Goal: Transaction & Acquisition: Download file/media

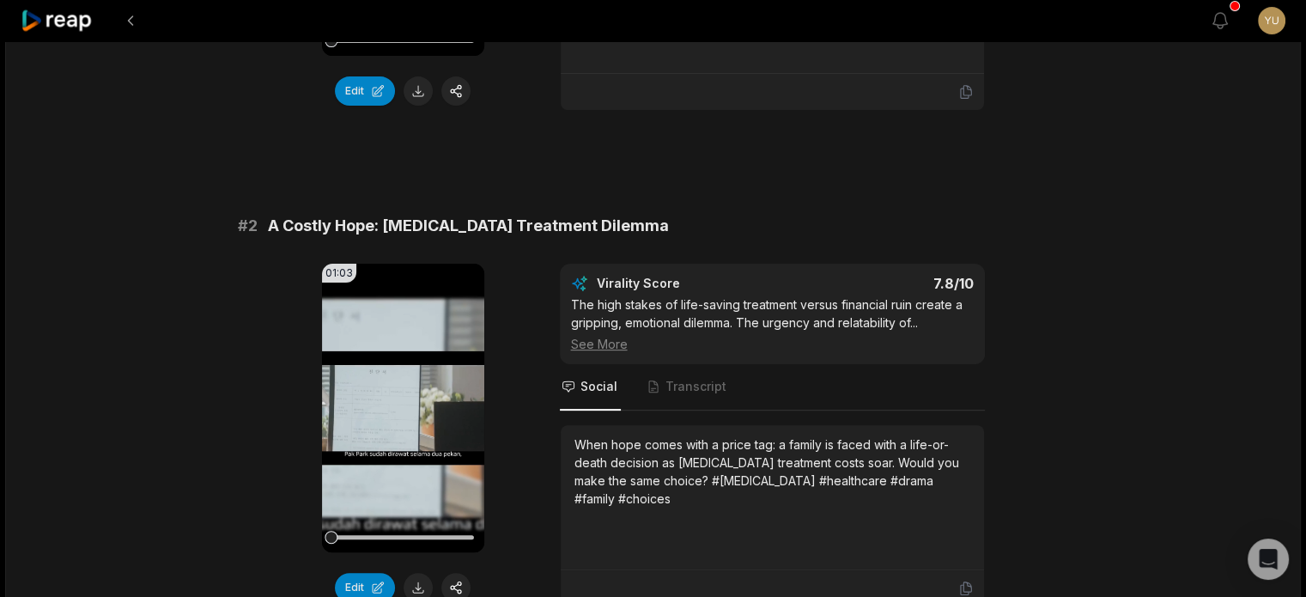
scroll to position [601, 0]
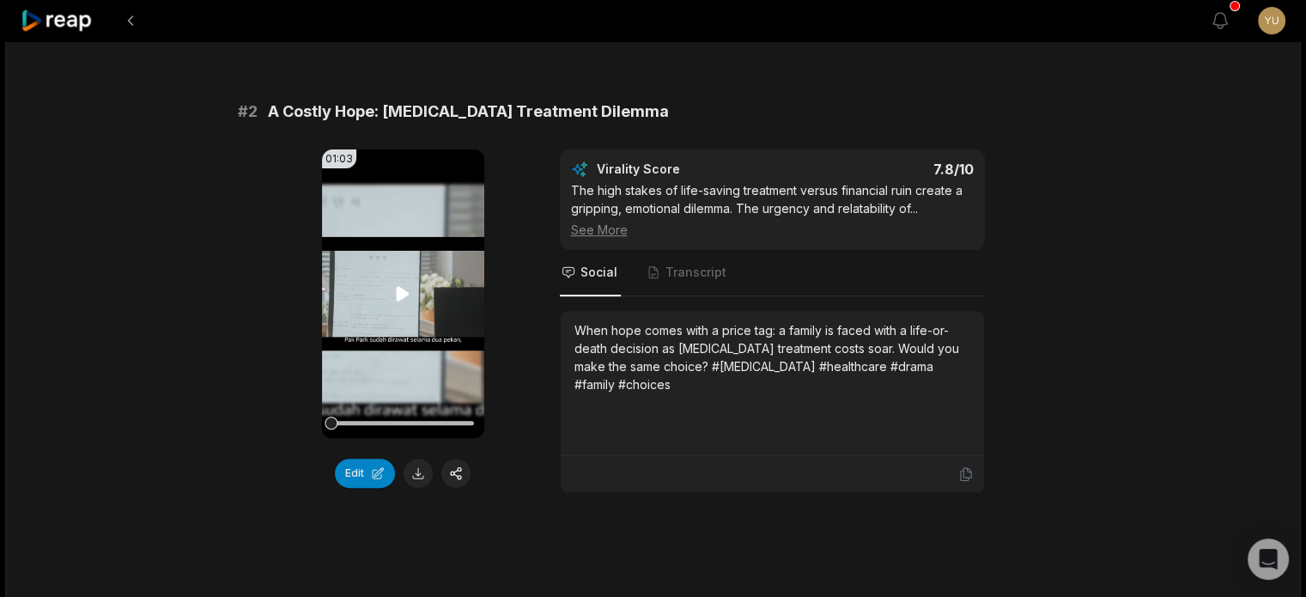
click at [408, 297] on icon at bounding box center [403, 293] width 21 height 21
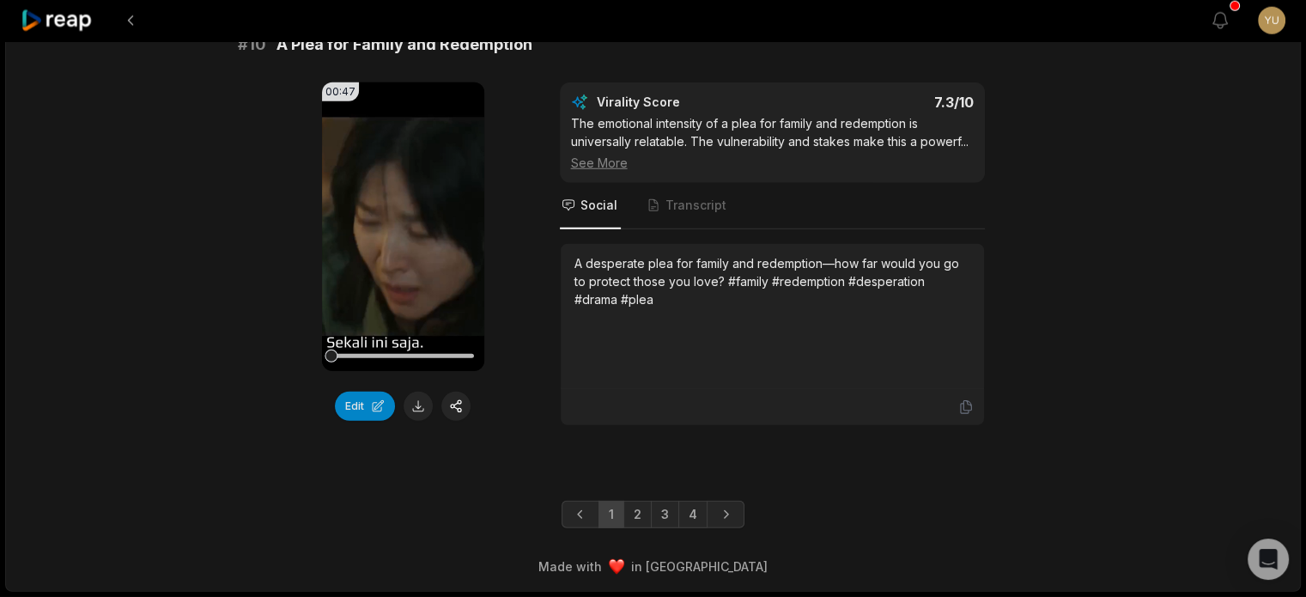
scroll to position [4700, 0]
click at [689, 515] on link "4" at bounding box center [693, 514] width 29 height 27
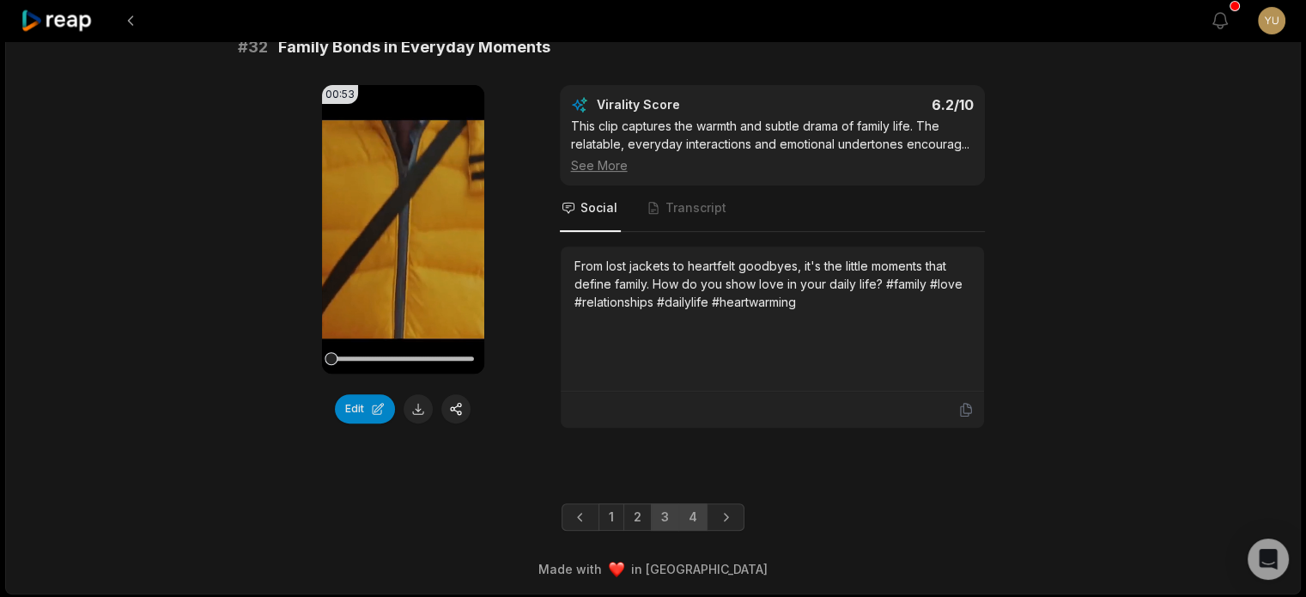
scroll to position [580, 0]
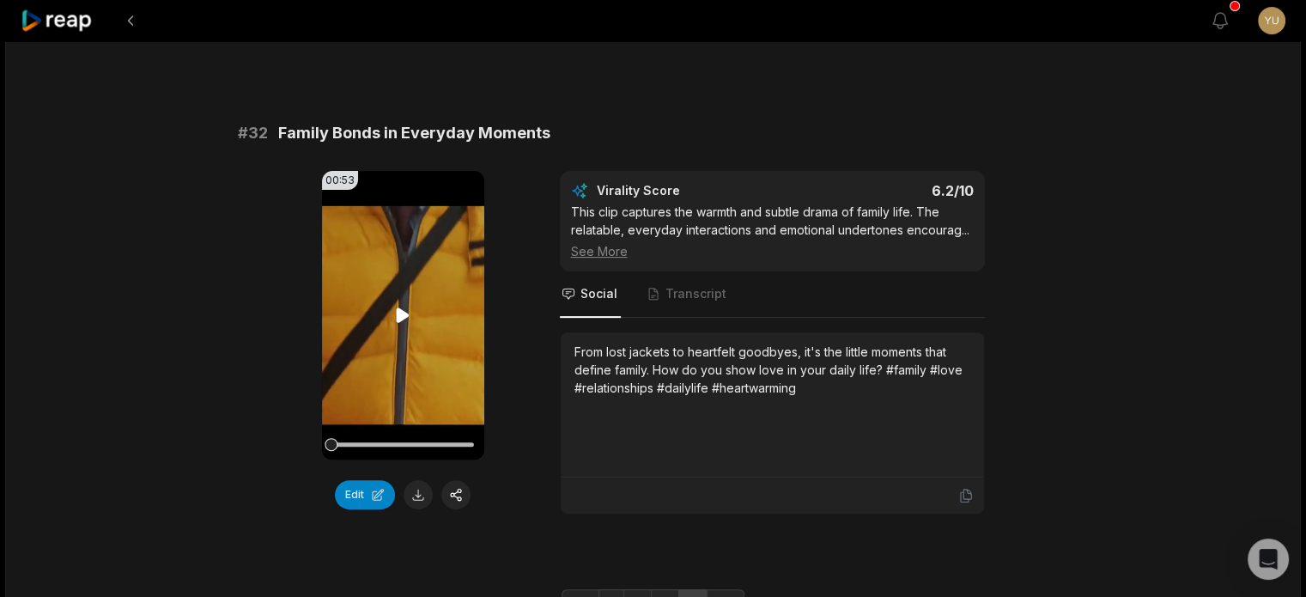
click at [454, 442] on div at bounding box center [403, 444] width 143 height 4
click at [402, 309] on icon at bounding box center [403, 315] width 13 height 15
click at [435, 444] on div at bounding box center [403, 444] width 143 height 4
click at [502, 434] on div "00:53 Your browser does not support mp4 format. Edit Virality Score 6.2 /10 Thi…" at bounding box center [653, 343] width 831 height 344
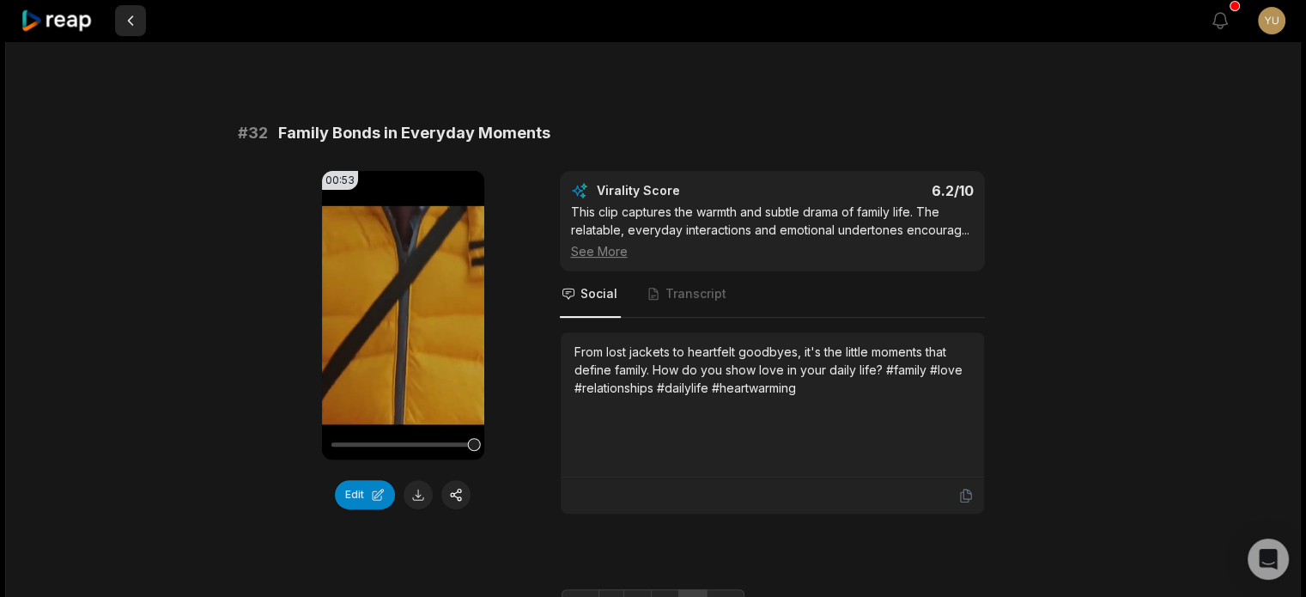
click at [133, 21] on button at bounding box center [130, 20] width 31 height 31
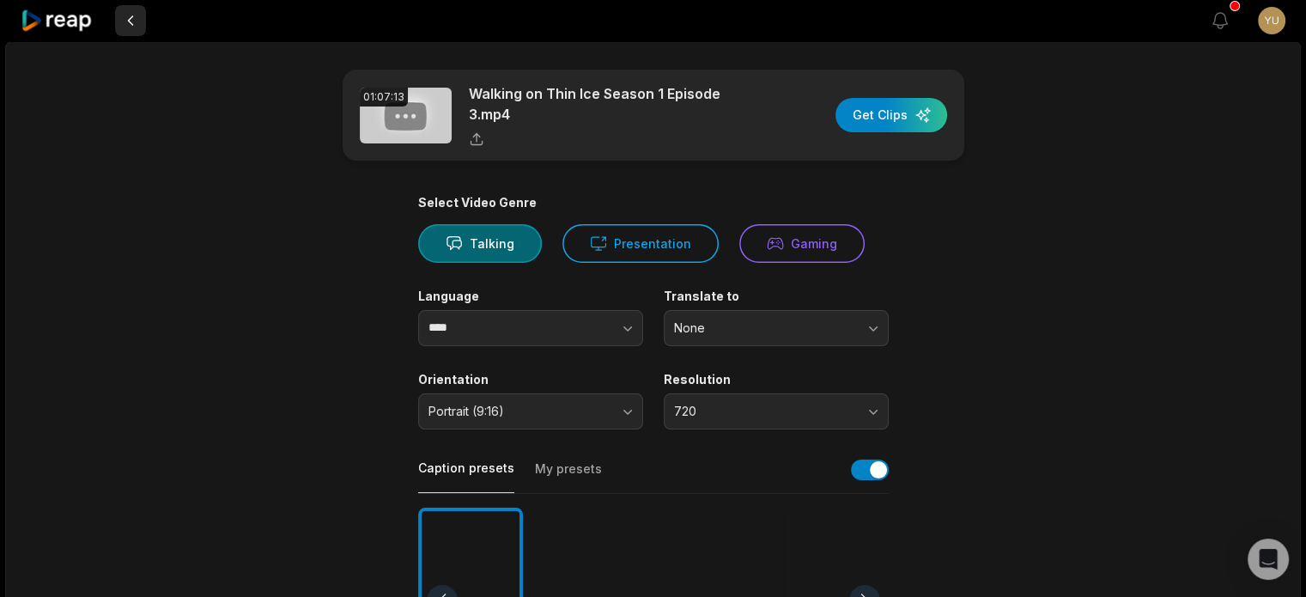
click at [137, 15] on button at bounding box center [130, 20] width 31 height 31
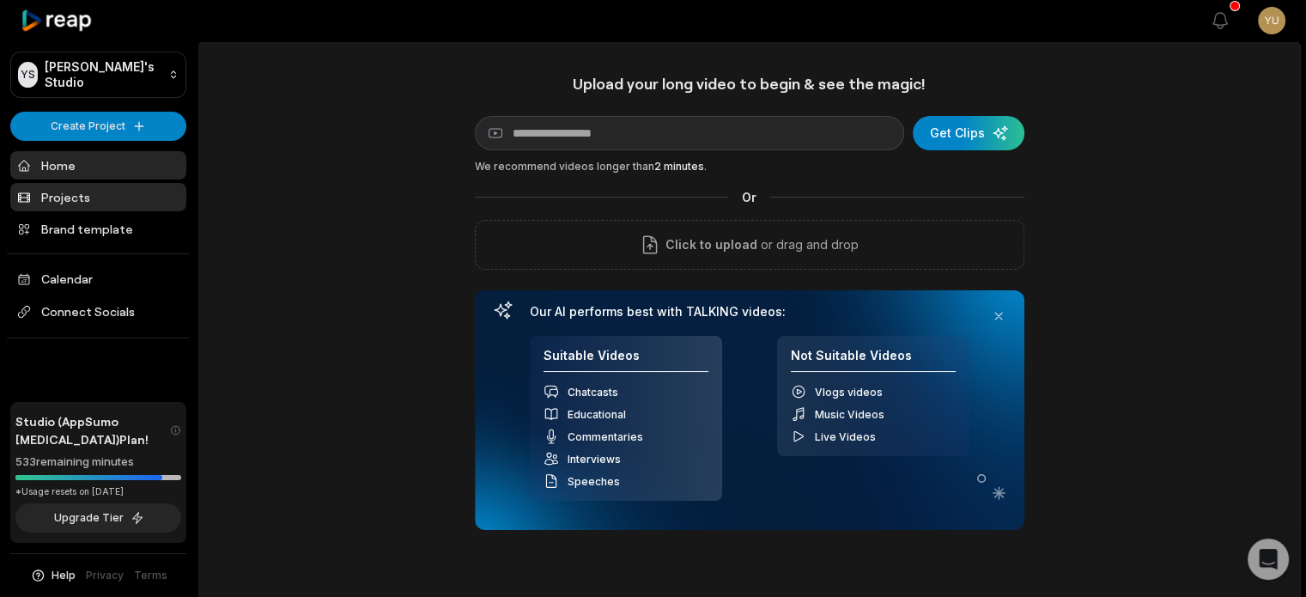
click at [93, 191] on link "Projects" at bounding box center [98, 197] width 176 height 28
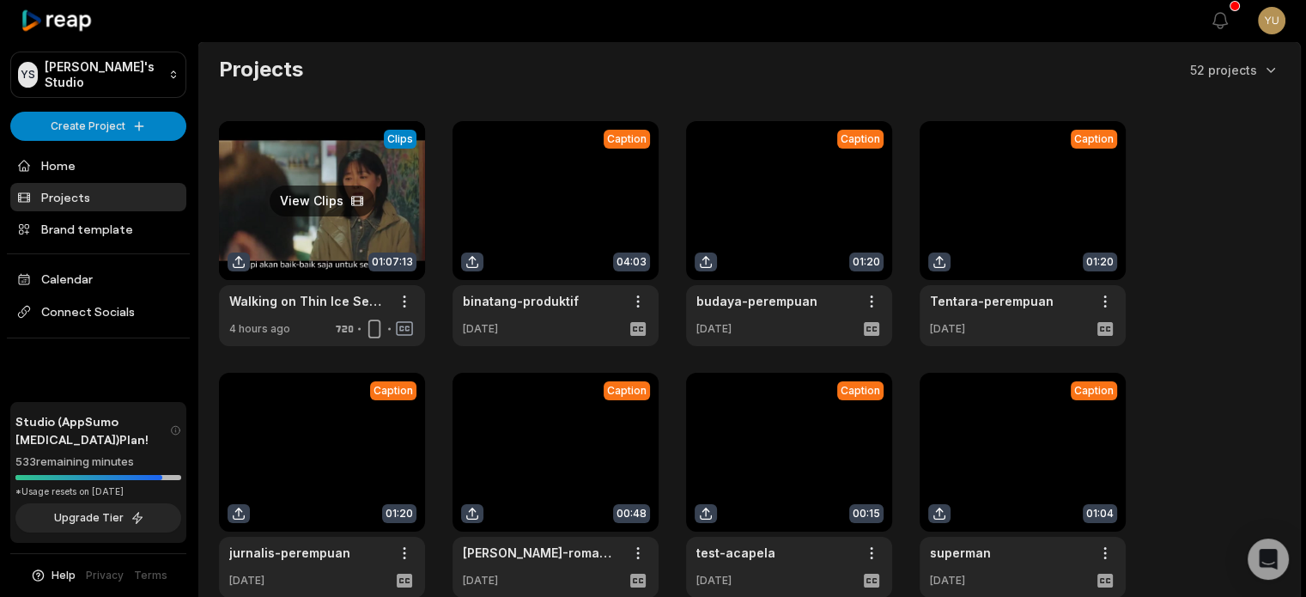
click at [291, 209] on link at bounding box center [322, 233] width 206 height 225
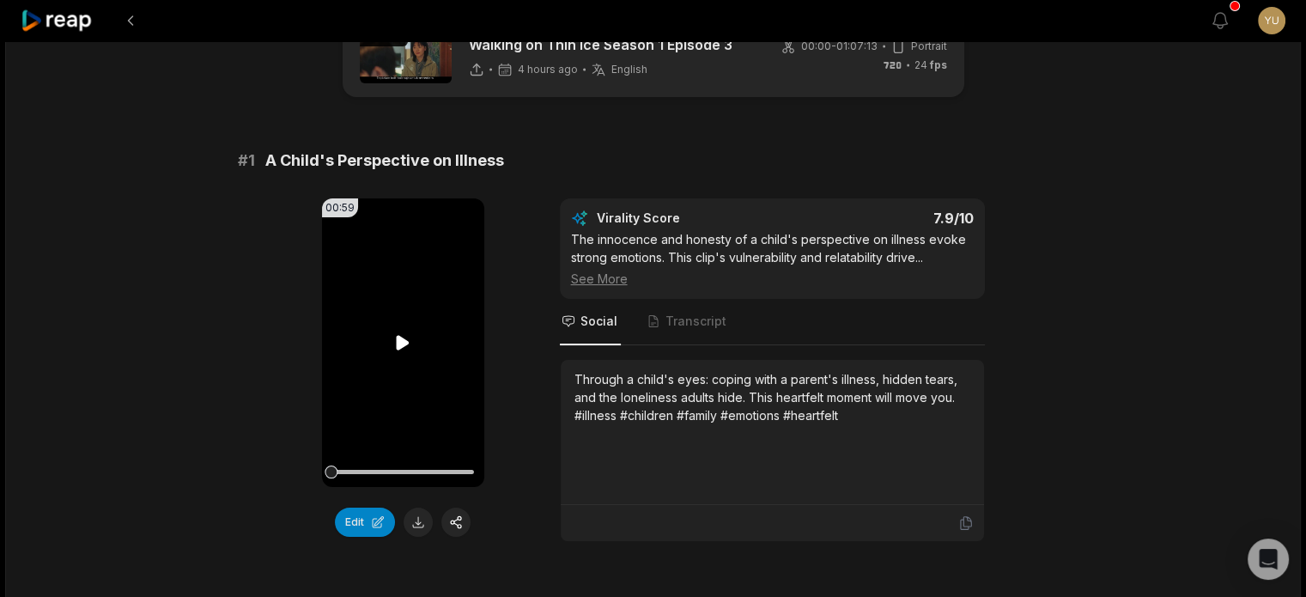
scroll to position [86, 0]
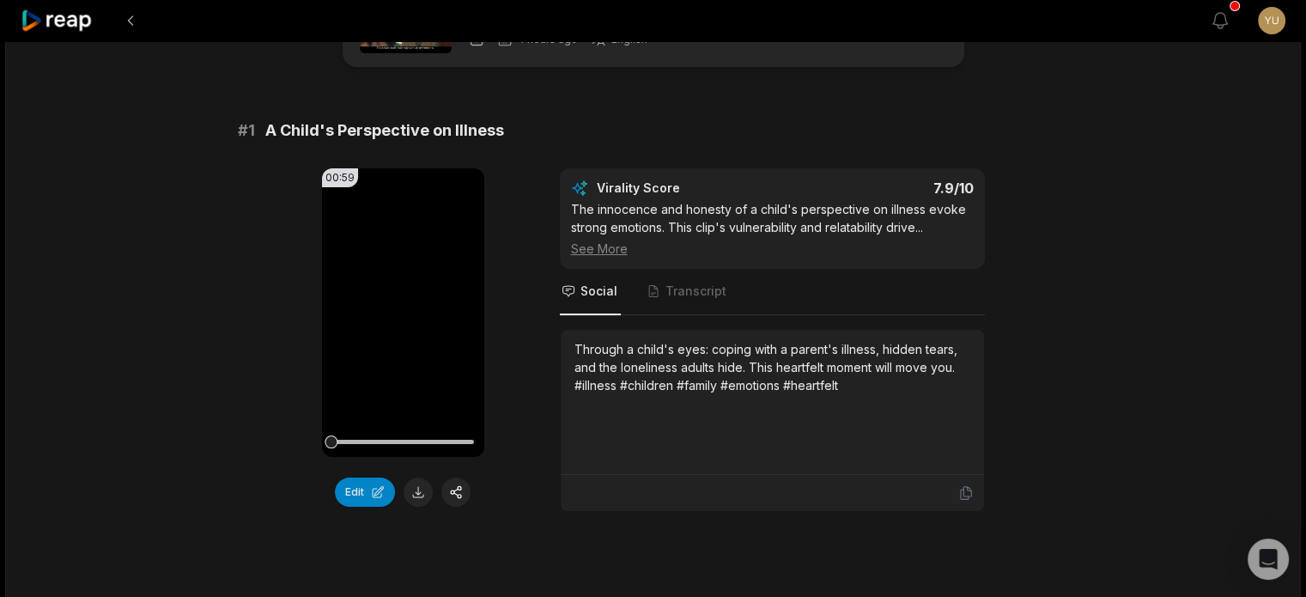
click at [414, 489] on button at bounding box center [418, 492] width 29 height 29
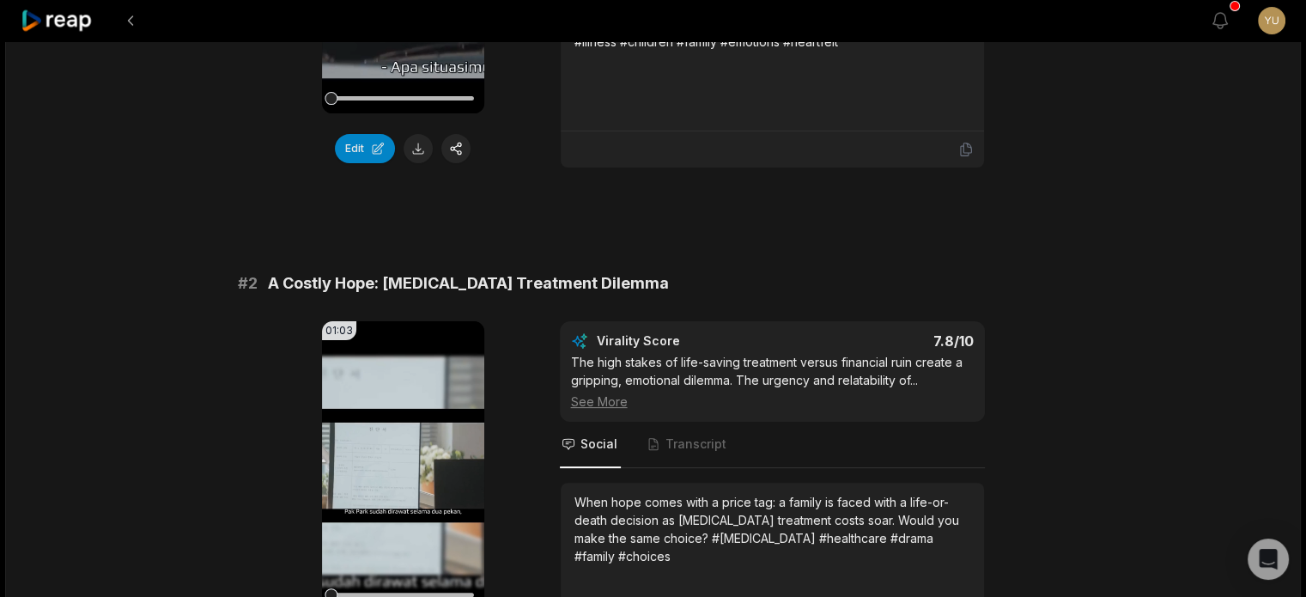
scroll to position [515, 0]
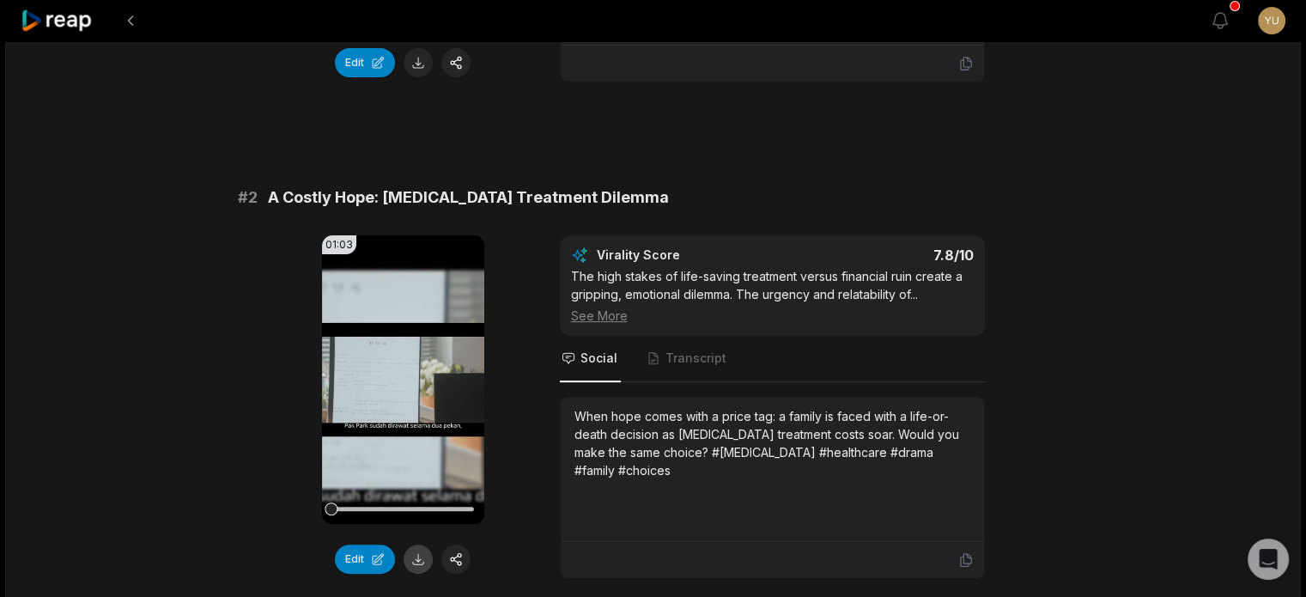
click at [412, 561] on button at bounding box center [418, 559] width 29 height 29
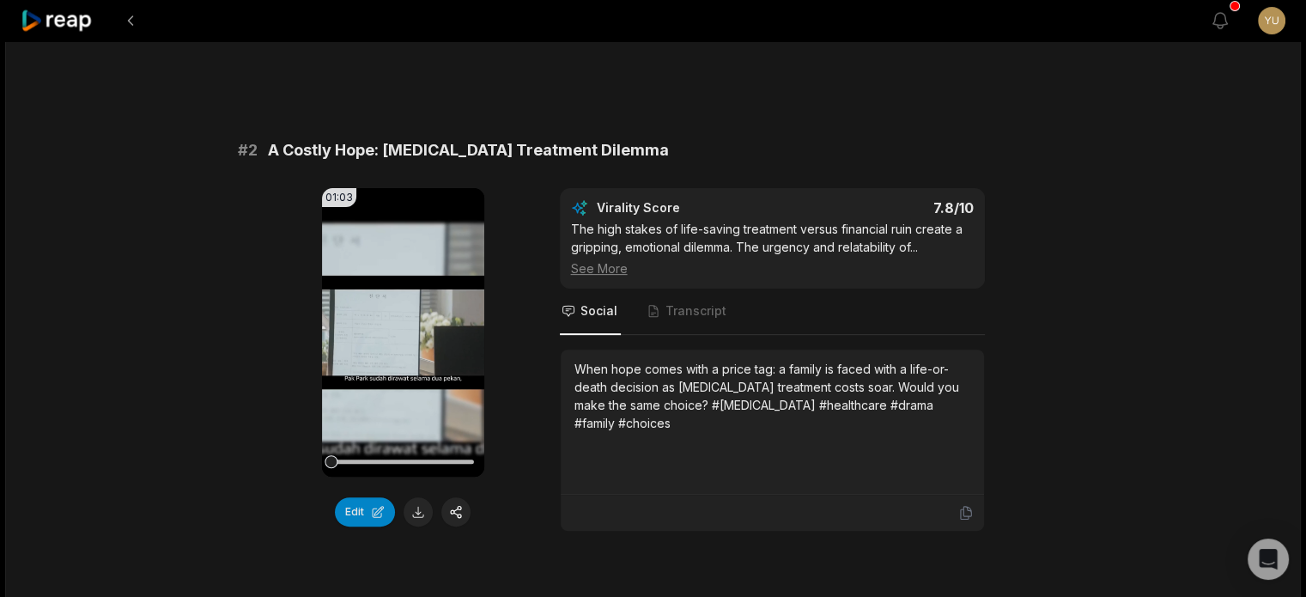
scroll to position [601, 0]
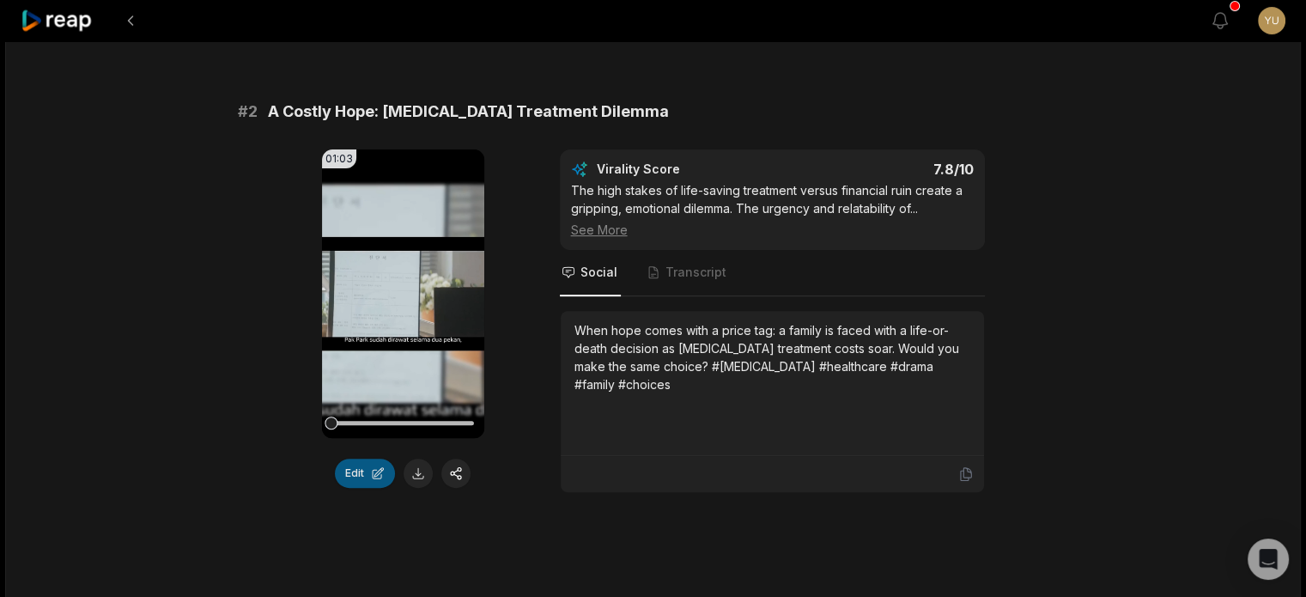
click at [382, 466] on button "Edit" at bounding box center [365, 473] width 60 height 29
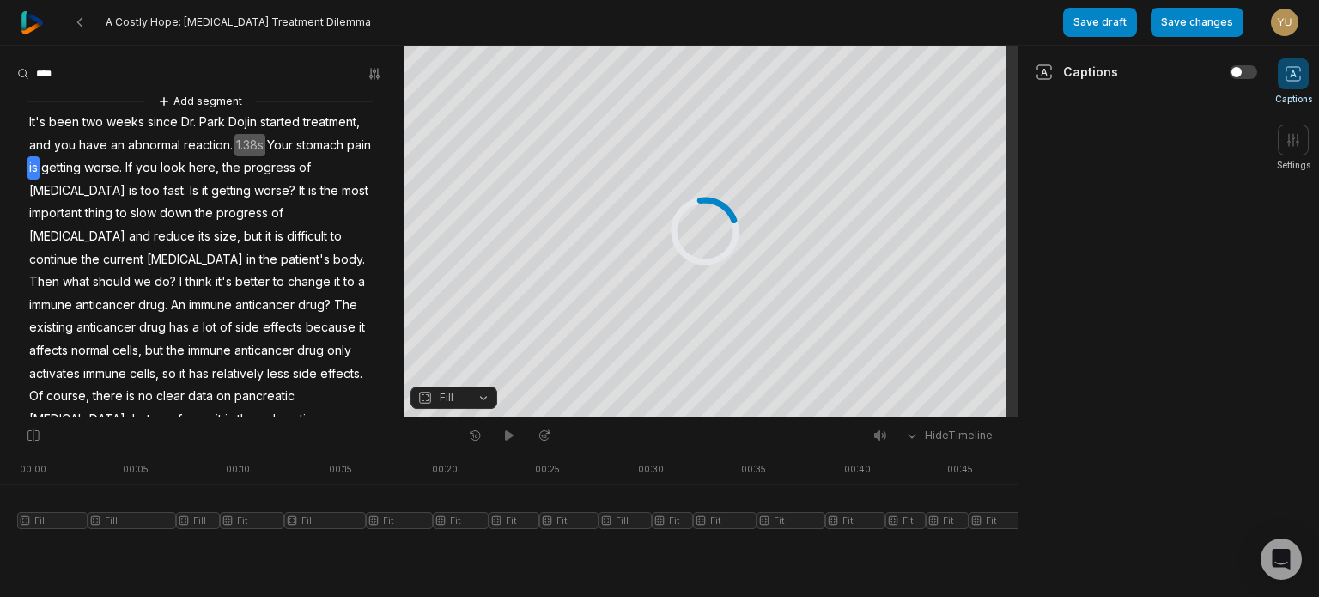
click at [40, 171] on span "is" at bounding box center [33, 167] width 12 height 23
click at [121, 62] on input at bounding box center [81, 74] width 129 height 26
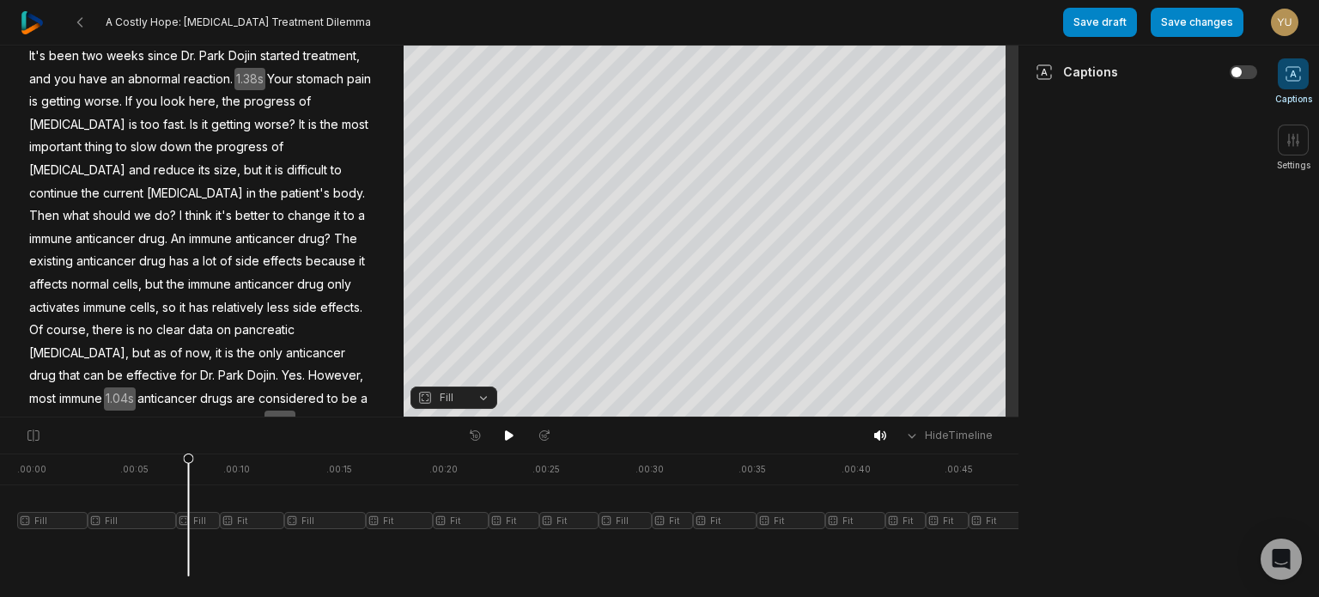
scroll to position [161, 0]
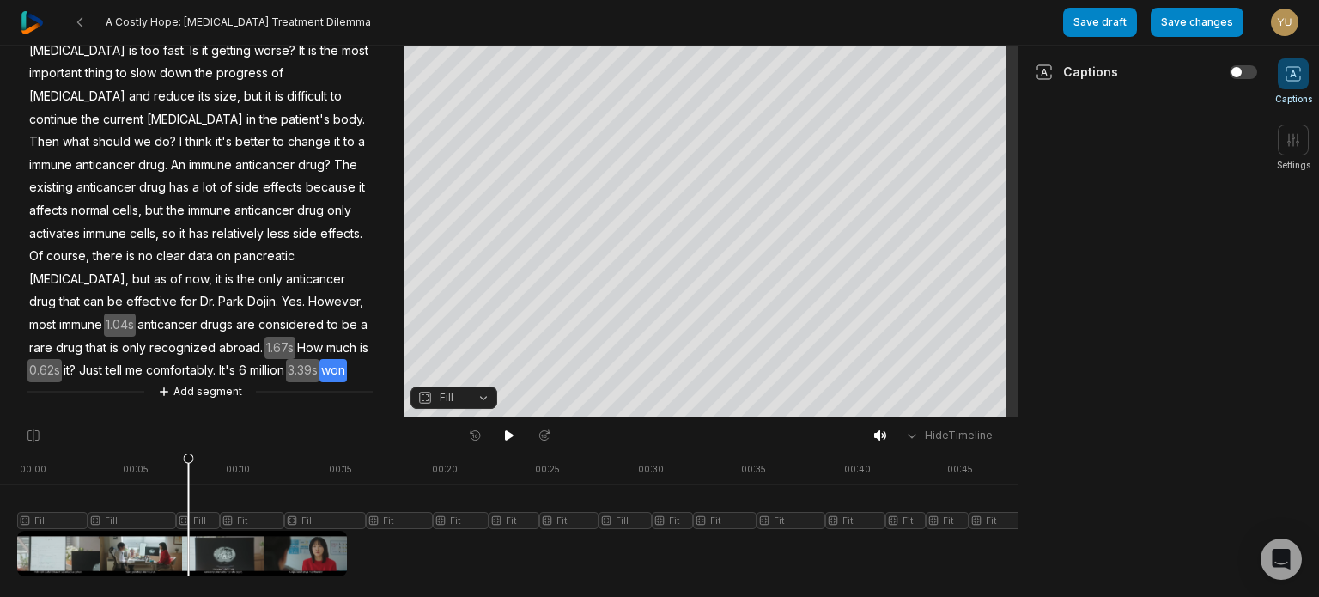
click at [96, 375] on div "Add segment It's been two weeks since Dr. Park Dojin started treatment, and you…" at bounding box center [202, 176] width 404 height 449
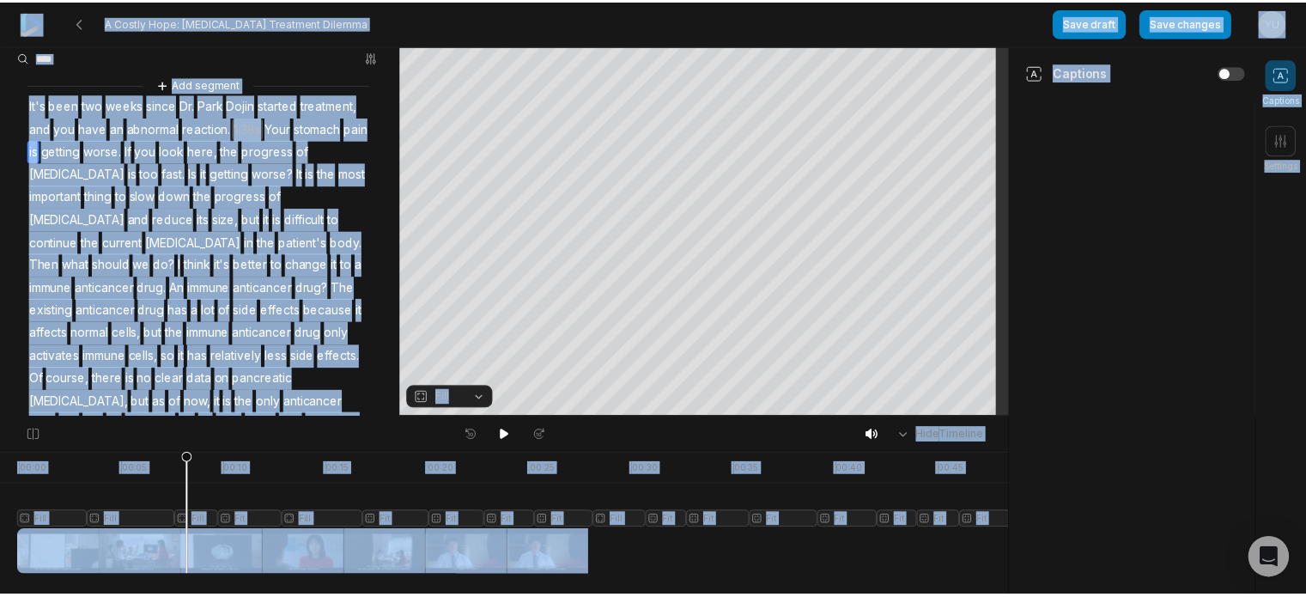
scroll to position [0, 0]
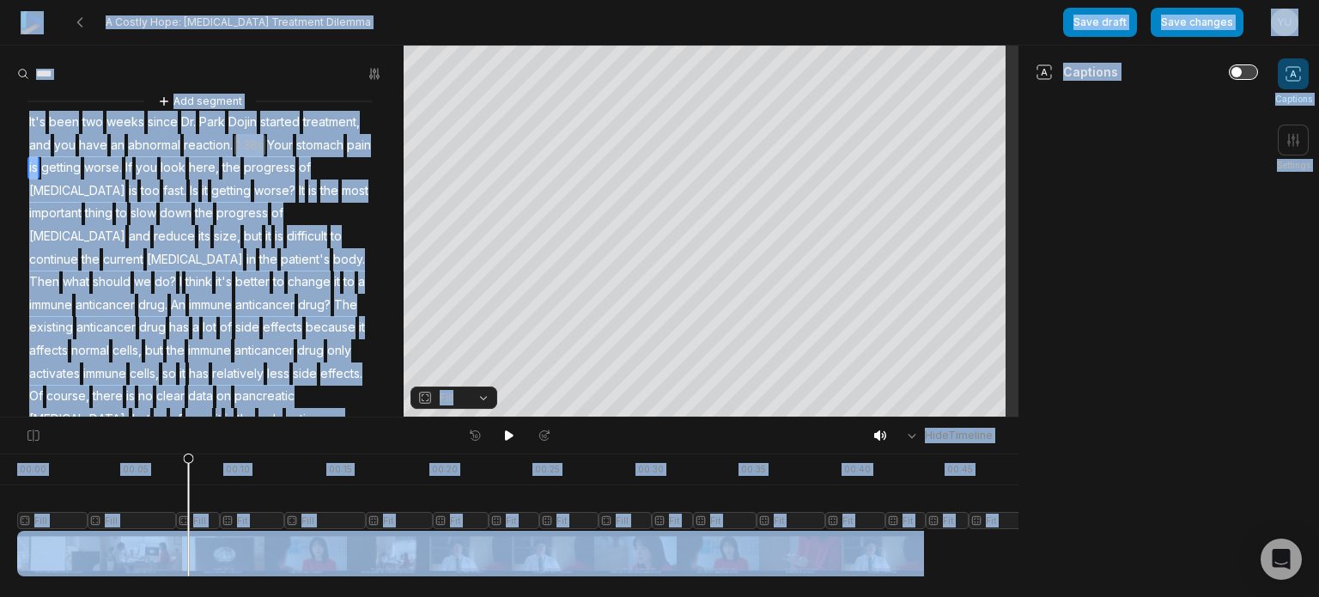
click at [1244, 73] on button "button" at bounding box center [1243, 72] width 27 height 14
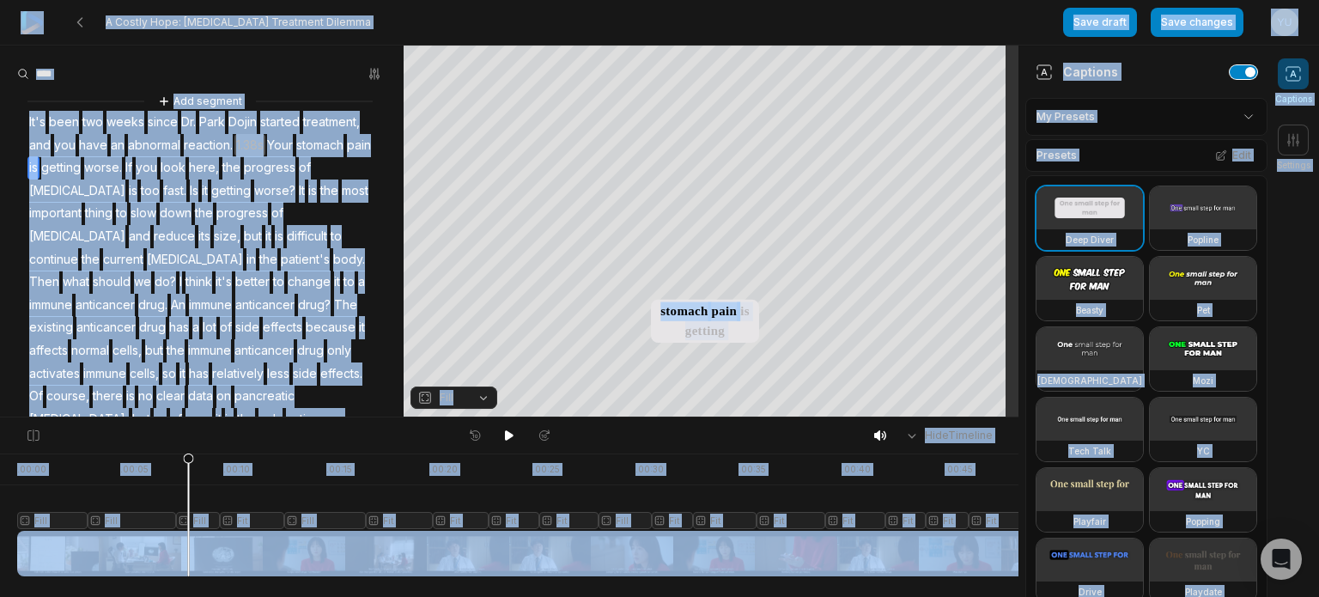
click at [1230, 75] on button "button" at bounding box center [1243, 72] width 27 height 14
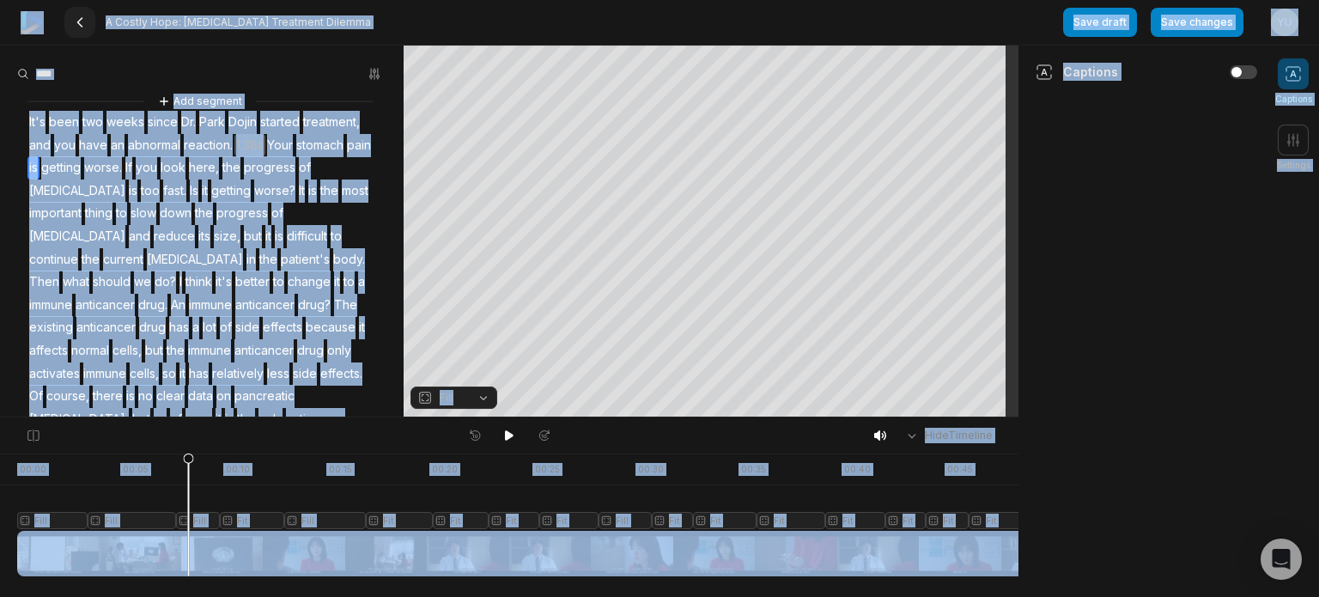
click at [83, 18] on icon at bounding box center [80, 22] width 14 height 14
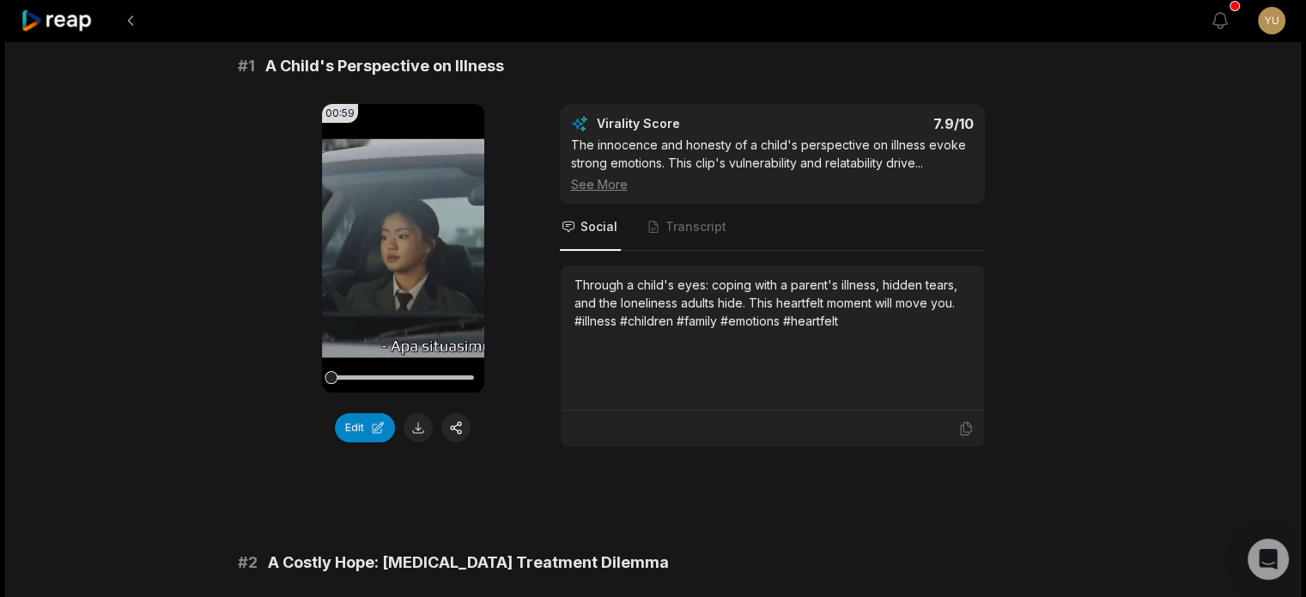
scroll to position [86, 0]
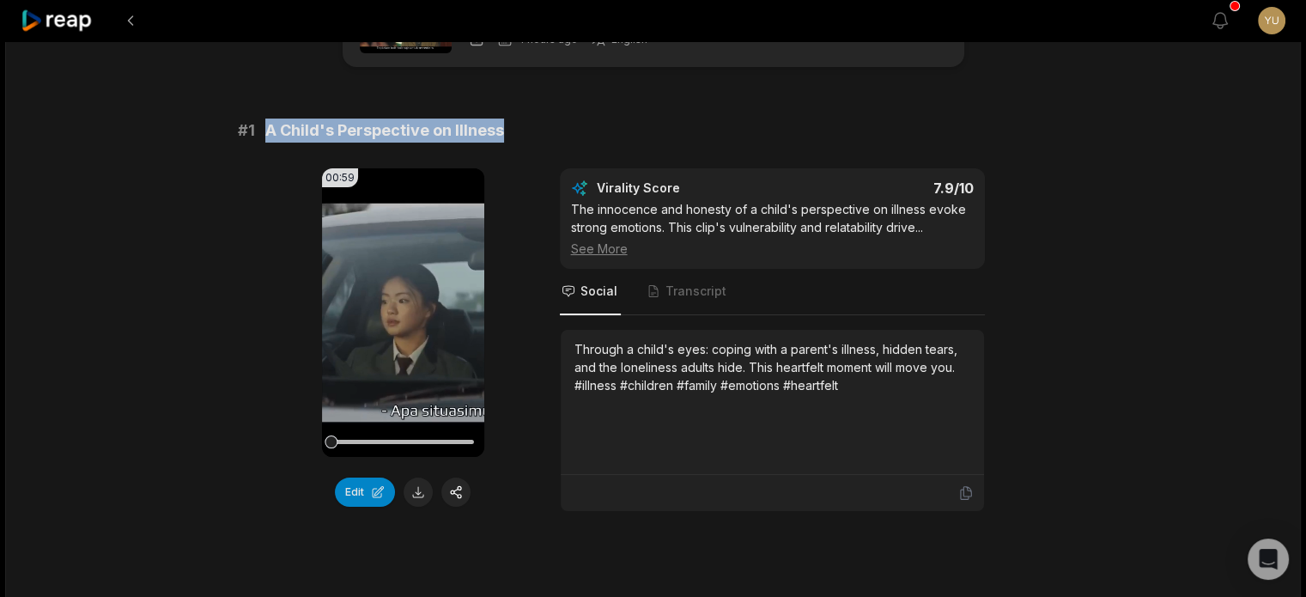
drag, startPoint x: 263, startPoint y: 125, endPoint x: 557, endPoint y: 131, distance: 293.8
click at [557, 131] on div "# 1 A Child's Perspective on Illness" at bounding box center [653, 131] width 831 height 24
copy span "A Child's Perspective on Illness"
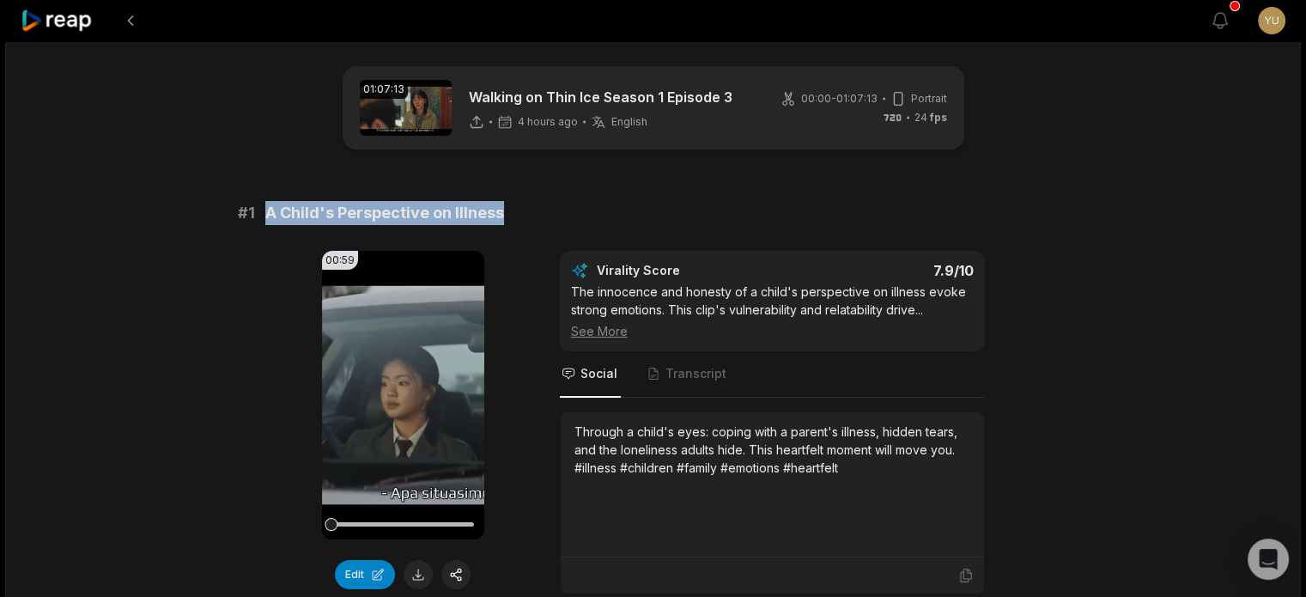
scroll to position [0, 0]
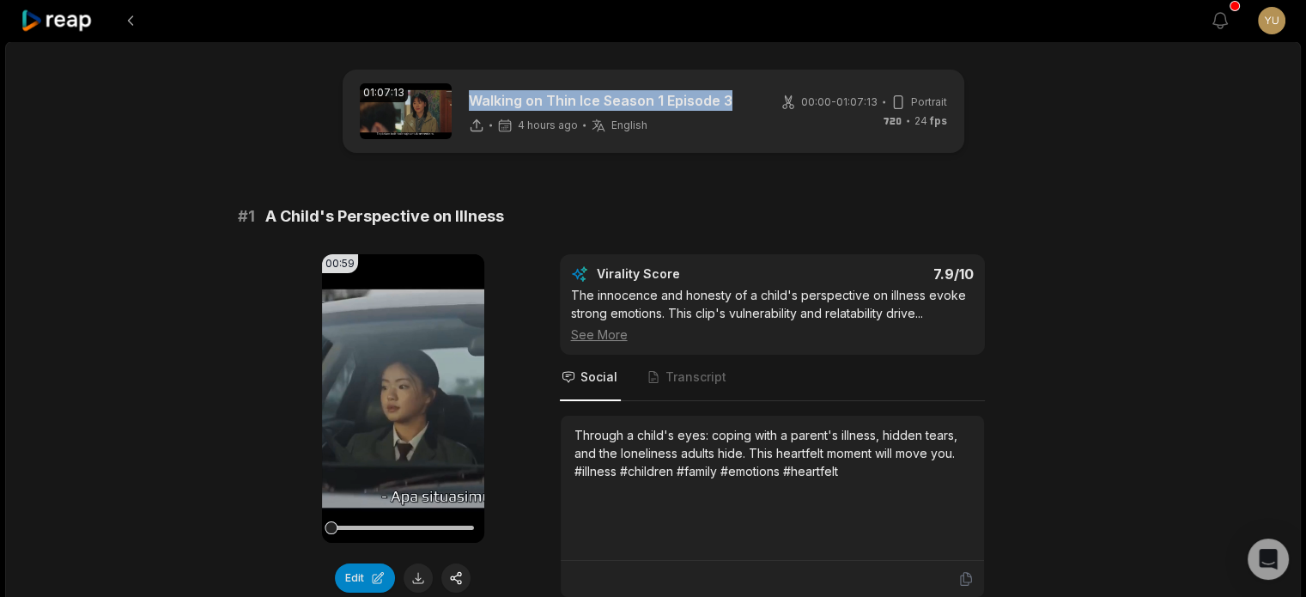
drag, startPoint x: 460, startPoint y: 99, endPoint x: 735, endPoint y: 112, distance: 276.0
click at [736, 111] on div "01:07:13 Walking on Thin Ice Season 1 Episode 3 4 hours ago English en 00:00 - …" at bounding box center [654, 111] width 622 height 83
copy div "Walking on Thin Ice Season 1 Episode 3 4 hours ago English"
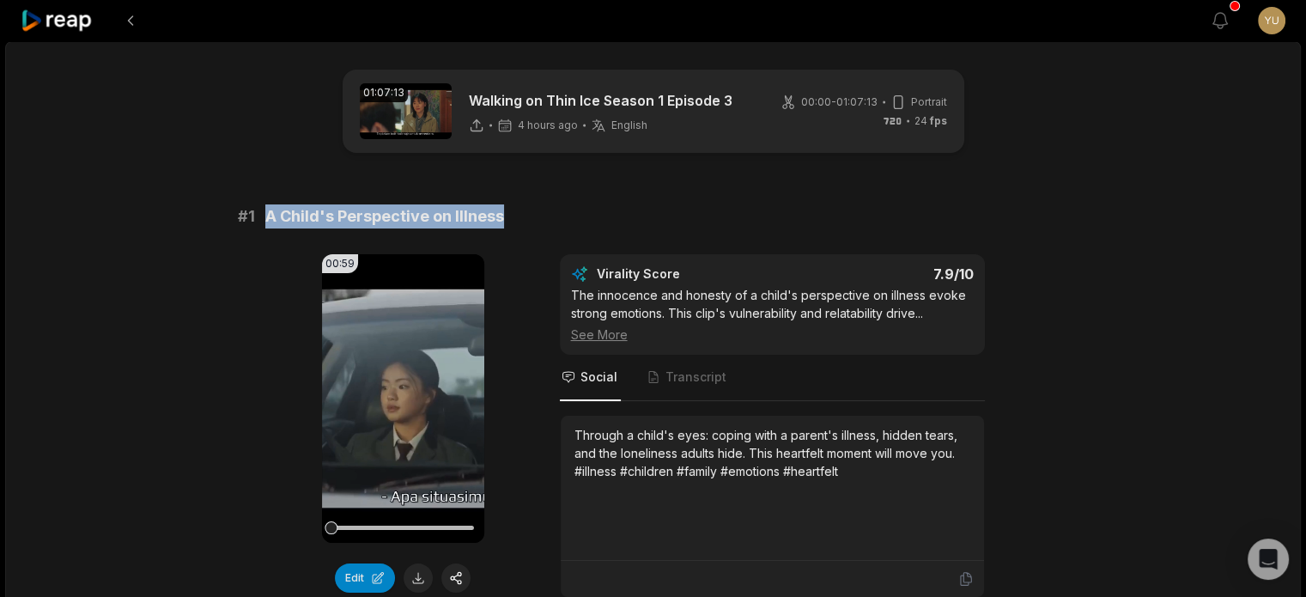
drag, startPoint x: 527, startPoint y: 214, endPoint x: 267, endPoint y: 226, distance: 259.7
click at [267, 226] on div "# 1 A Child's Perspective on Illness" at bounding box center [653, 216] width 831 height 24
copy span "A Child's Perspective on Illness"
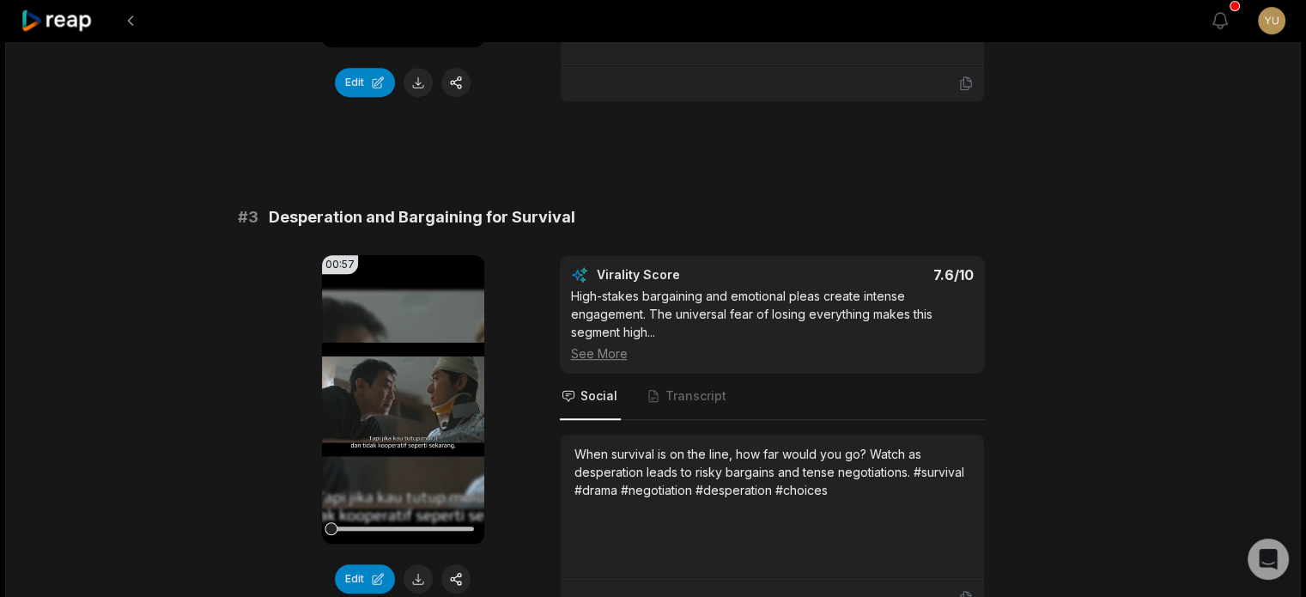
scroll to position [1031, 0]
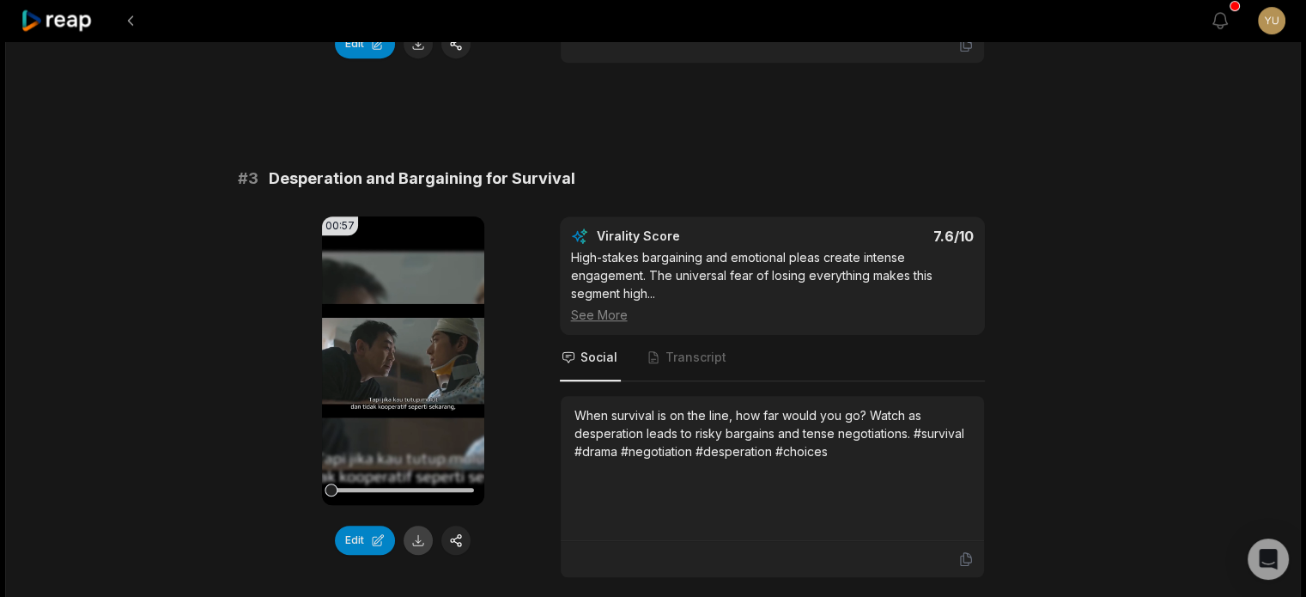
click at [412, 536] on button at bounding box center [418, 540] width 29 height 29
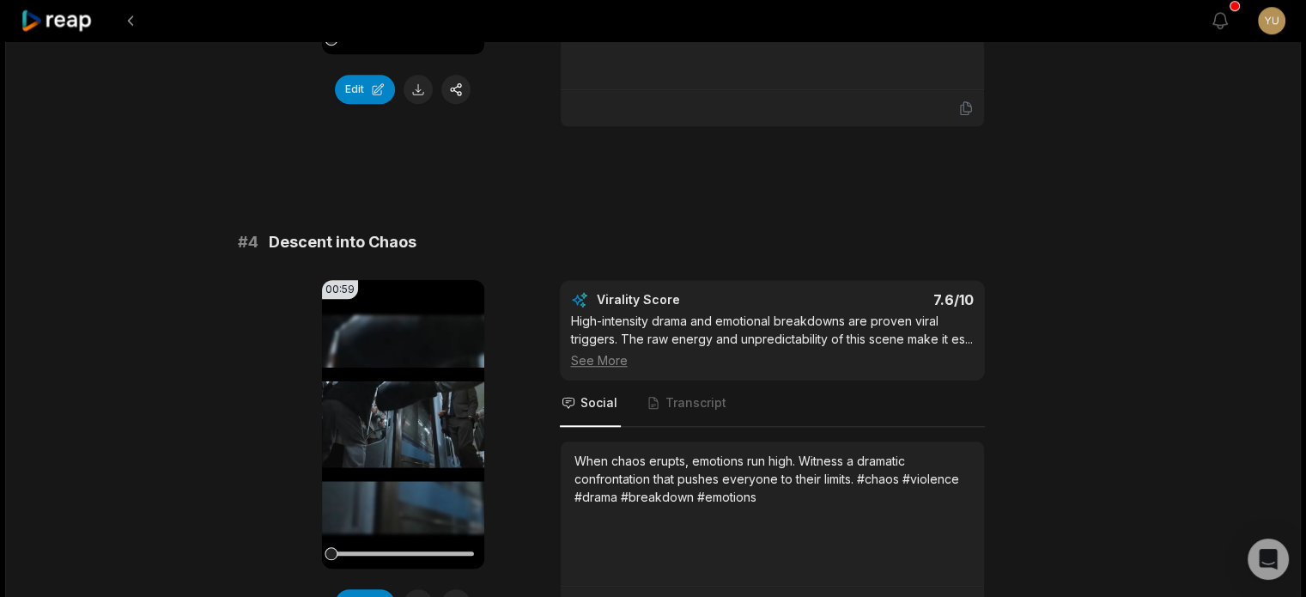
scroll to position [1718, 0]
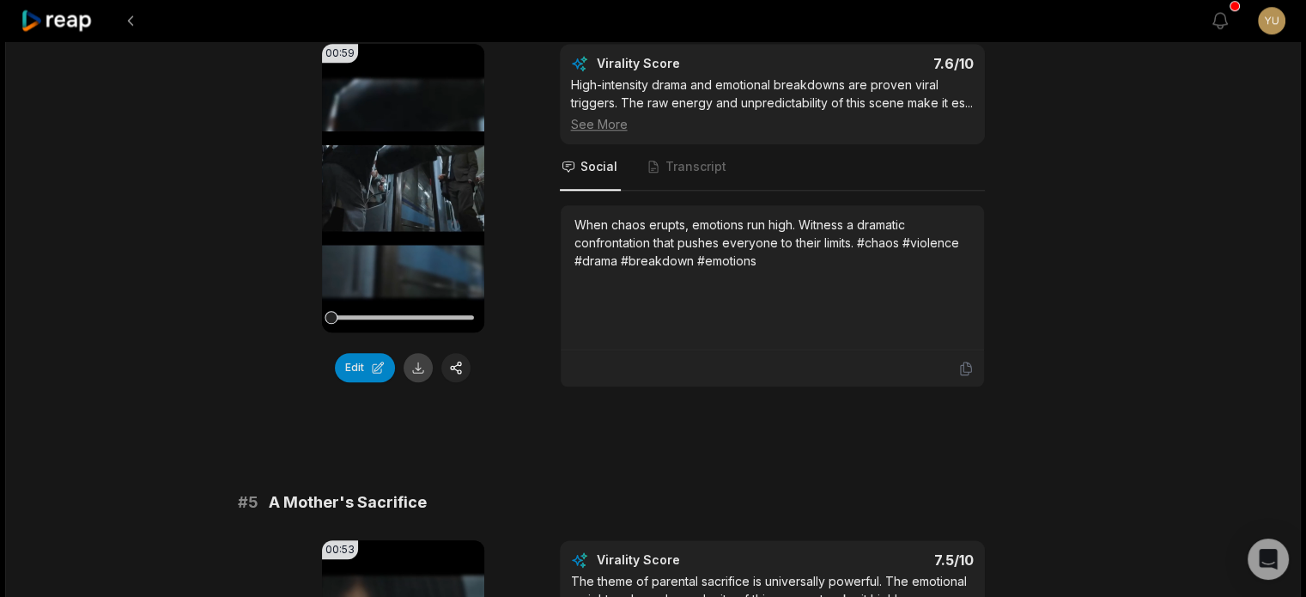
click at [419, 364] on button at bounding box center [418, 367] width 29 height 29
